Goal: Task Accomplishment & Management: Manage account settings

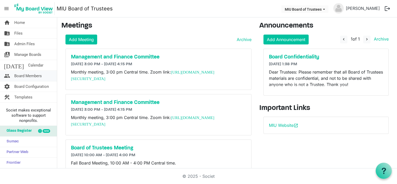
click at [36, 74] on span "Board Members" at bounding box center [28, 76] width 28 height 10
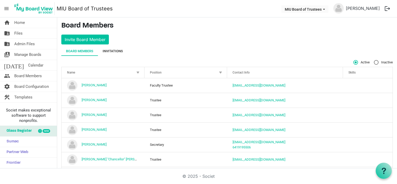
click at [108, 51] on div "Invitations" at bounding box center [113, 51] width 20 height 5
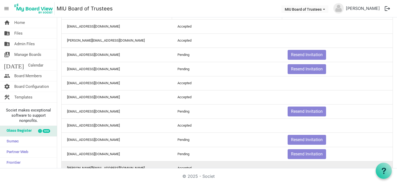
scroll to position [78, 0]
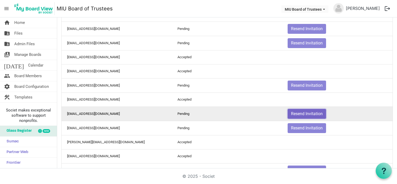
click at [300, 113] on button "Resend Invitation" at bounding box center [307, 114] width 38 height 10
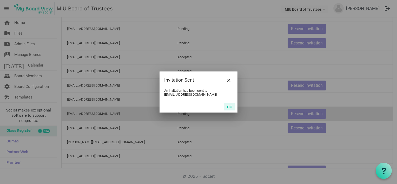
click at [231, 106] on button "OK" at bounding box center [230, 106] width 12 height 7
